Goal: Browse casually

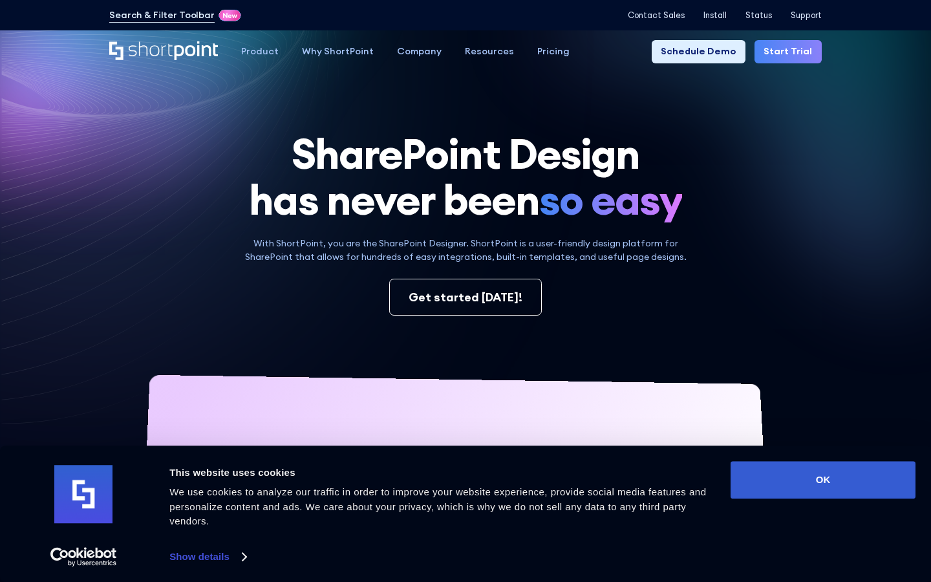
scroll to position [6, 0]
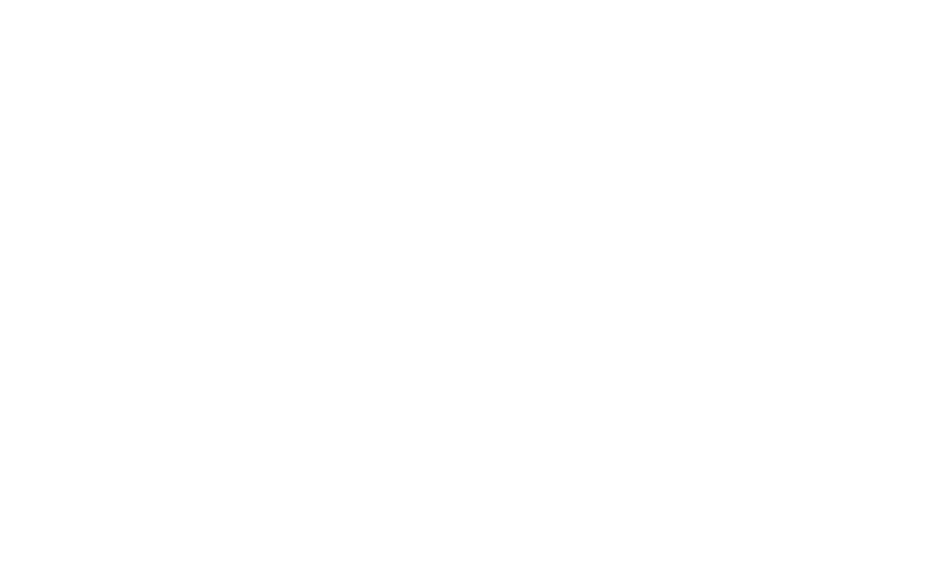
scroll to position [5454, 0]
